Goal: Obtain resource: Download file/media

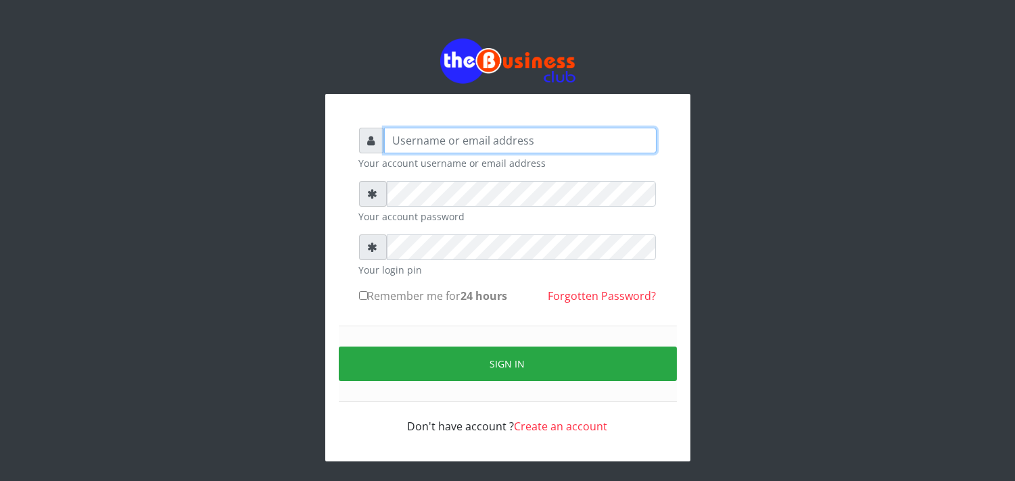
type input "[EMAIL_ADDRESS][DOMAIN_NAME]"
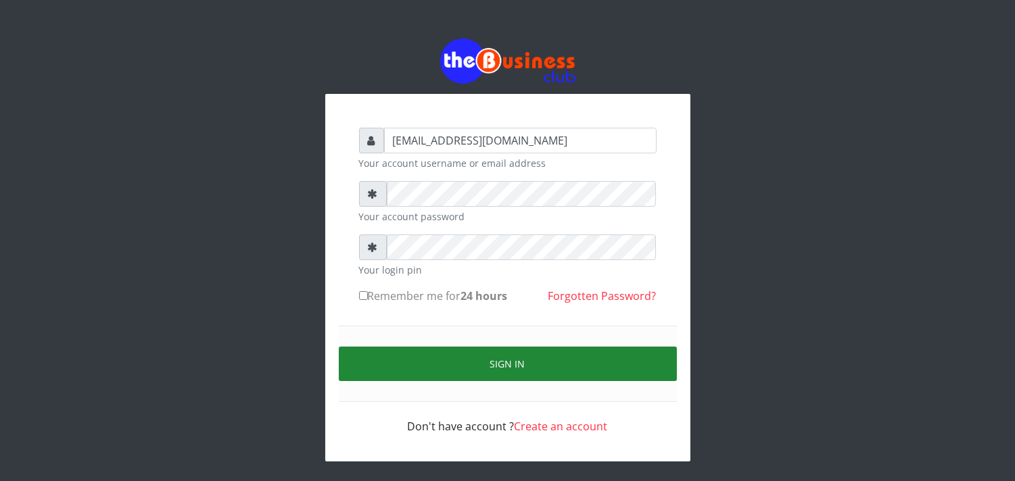
click at [501, 369] on button "Sign in" at bounding box center [508, 364] width 338 height 34
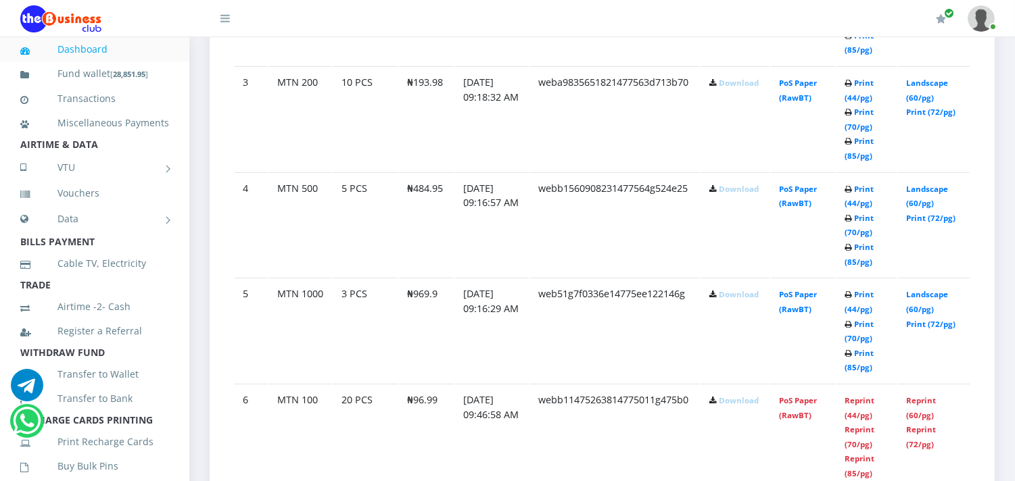
scroll to position [1019, 0]
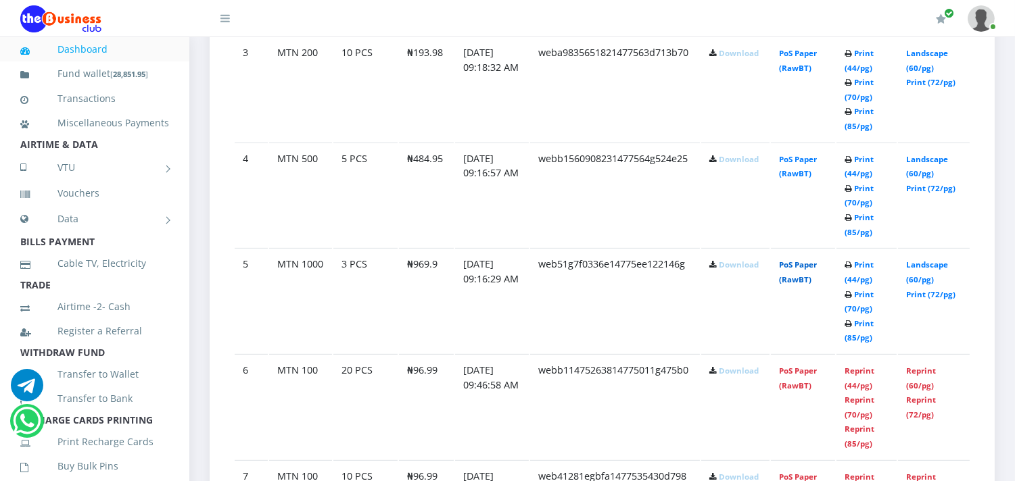
click at [792, 279] on link "PoS Paper (RawBT)" at bounding box center [798, 272] width 38 height 25
click at [790, 280] on link "PoS Paper (RawBT)" at bounding box center [798, 272] width 38 height 25
click at [794, 275] on link "PoS Paper (RawBT)" at bounding box center [798, 272] width 38 height 25
click at [798, 172] on link "PoS Paper (RawBT)" at bounding box center [798, 166] width 38 height 25
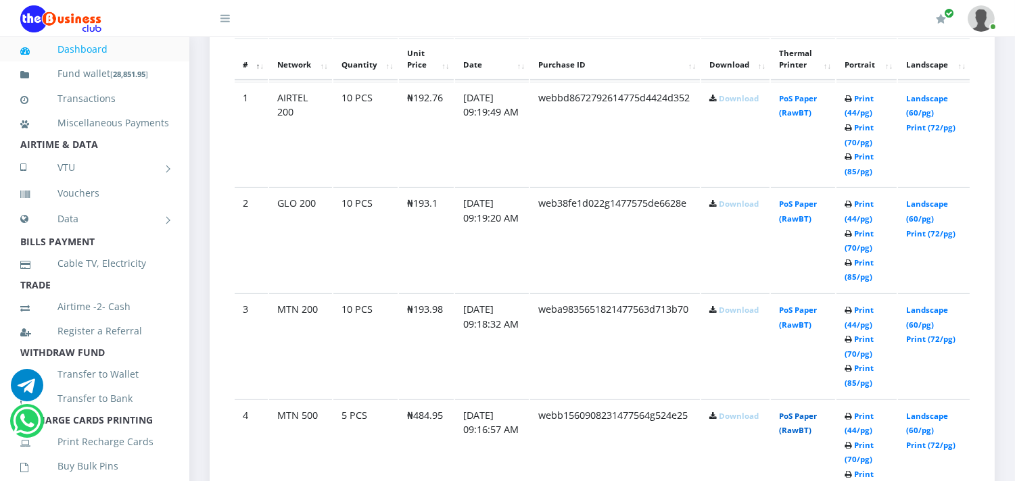
scroll to position [749, 0]
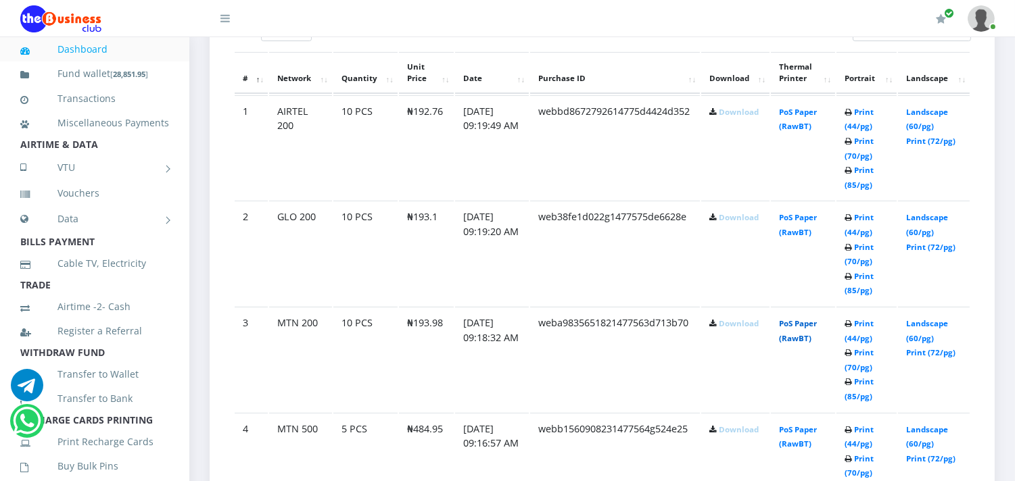
click at [809, 333] on link "PoS Paper (RawBT)" at bounding box center [798, 330] width 38 height 25
click at [791, 333] on link "PoS Paper (RawBT)" at bounding box center [798, 330] width 38 height 25
click at [803, 334] on link "PoS Paper (RawBT)" at bounding box center [798, 330] width 38 height 25
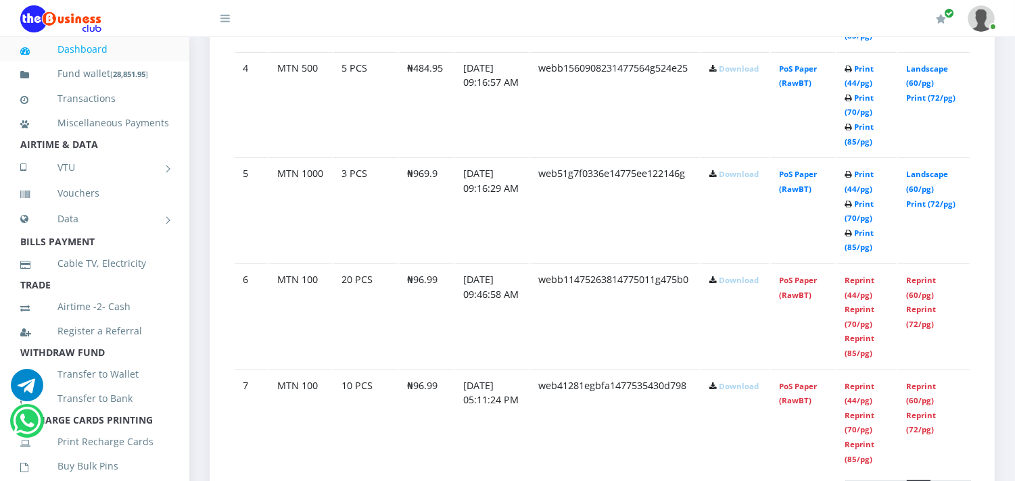
scroll to position [1080, 0]
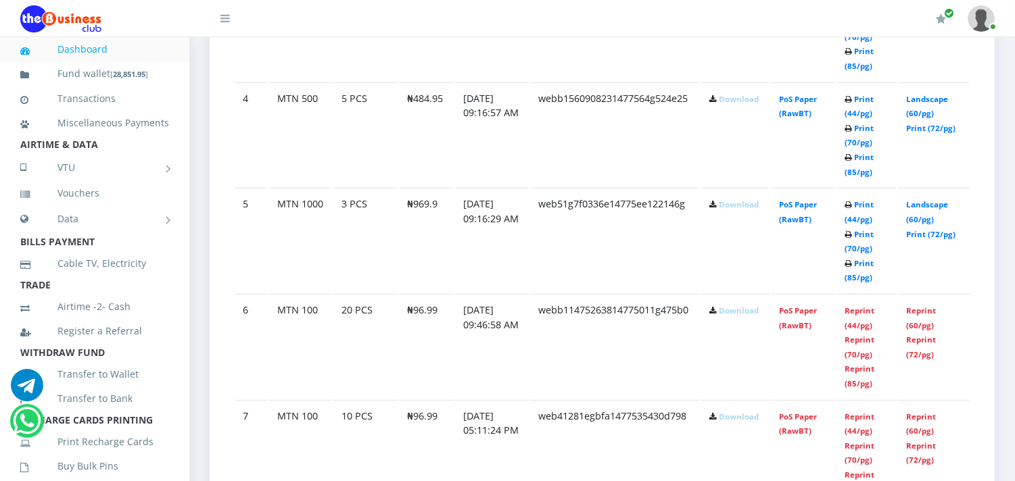
drag, startPoint x: 259, startPoint y: 201, endPoint x: 178, endPoint y: 210, distance: 80.9
drag, startPoint x: 178, startPoint y: 210, endPoint x: 504, endPoint y: 277, distance: 332.0
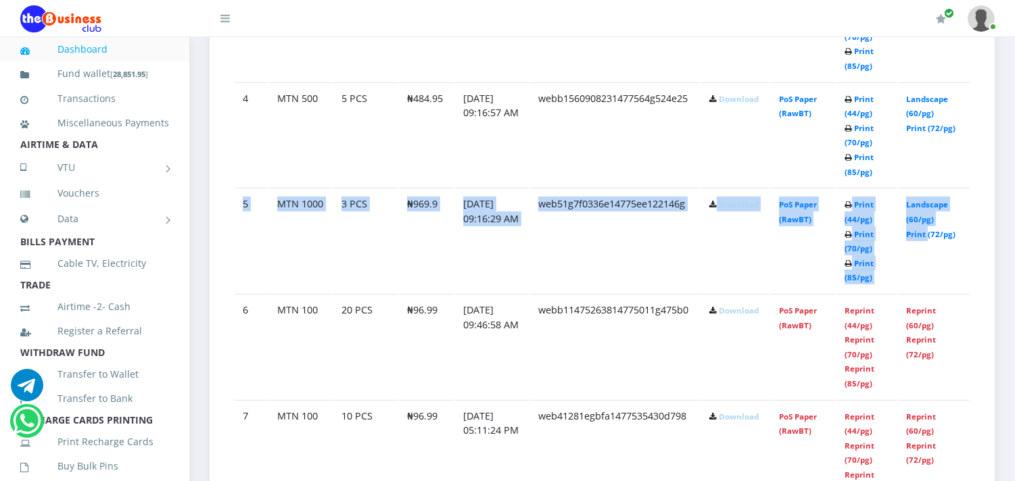
drag, startPoint x: 232, startPoint y: 216, endPoint x: 929, endPoint y: 252, distance: 697.9
click at [929, 252] on div "Show 20 50 100 All entries Search: # Network Quantity Unit Price Date Purchase …" at bounding box center [602, 114] width 758 height 848
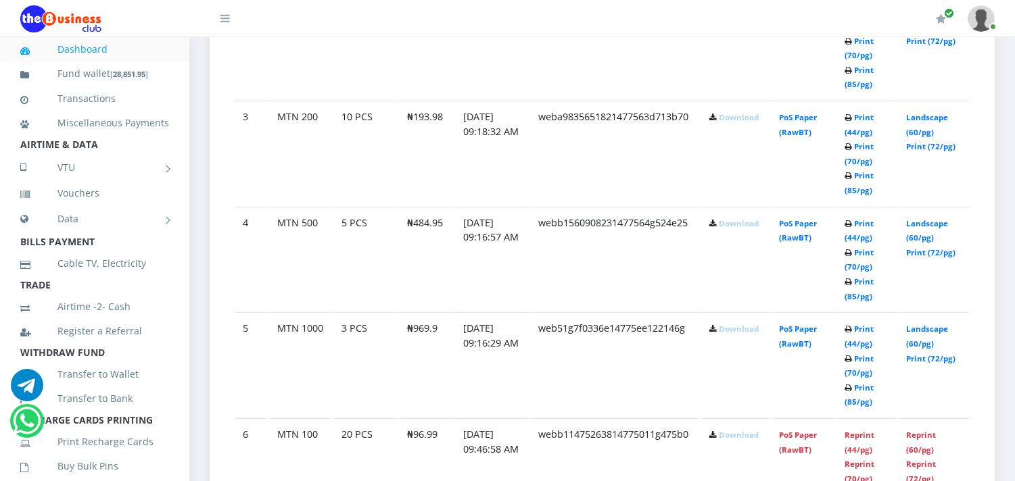
scroll to position [930, 0]
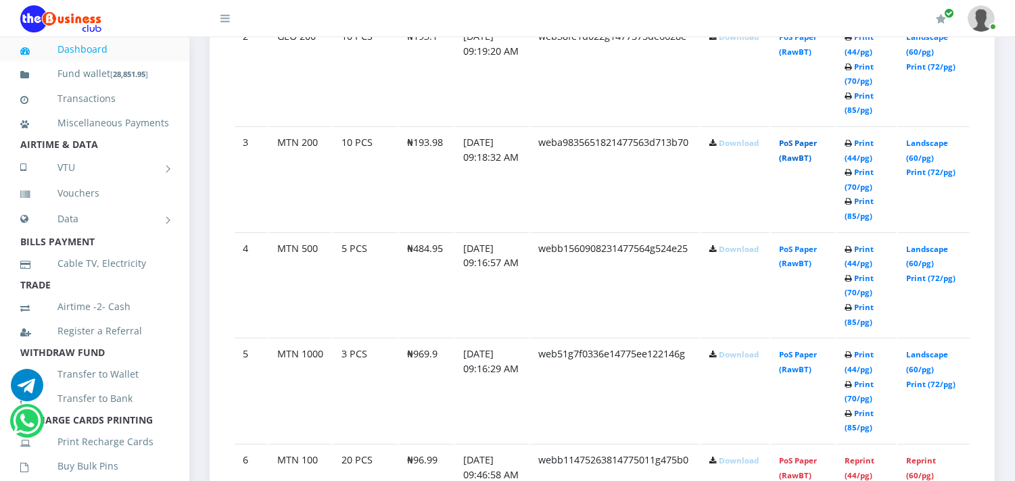
click at [808, 160] on link "PoS Paper (RawBT)" at bounding box center [798, 150] width 38 height 25
click at [792, 155] on link "PoS Paper (RawBT)" at bounding box center [798, 150] width 38 height 25
click at [800, 155] on link "PoS Paper (RawBT)" at bounding box center [798, 150] width 38 height 25
click at [787, 158] on link "PoS Paper (RawBT)" at bounding box center [798, 150] width 38 height 25
